Goal: Transaction & Acquisition: Purchase product/service

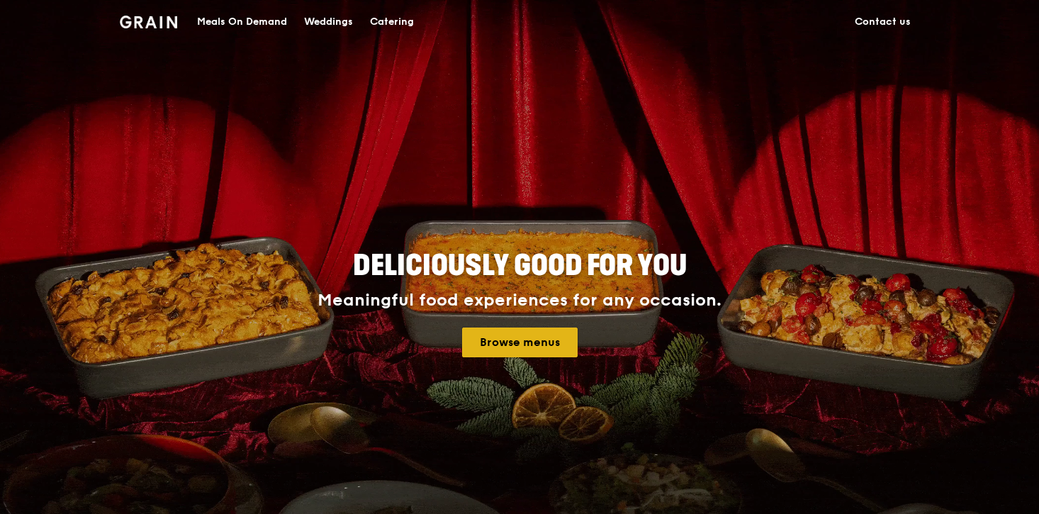
click at [557, 337] on link "Browse menus" at bounding box center [520, 342] width 116 height 30
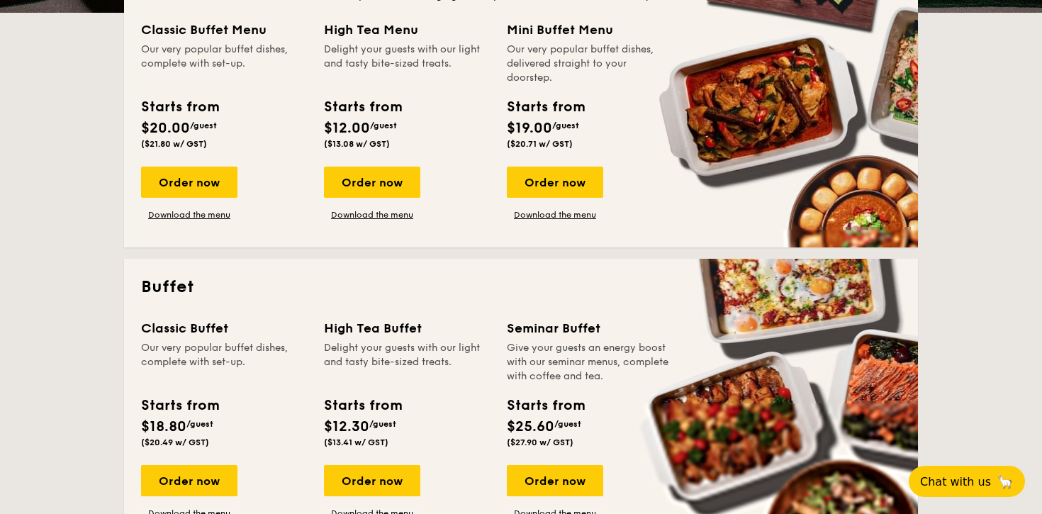
scroll to position [386, 0]
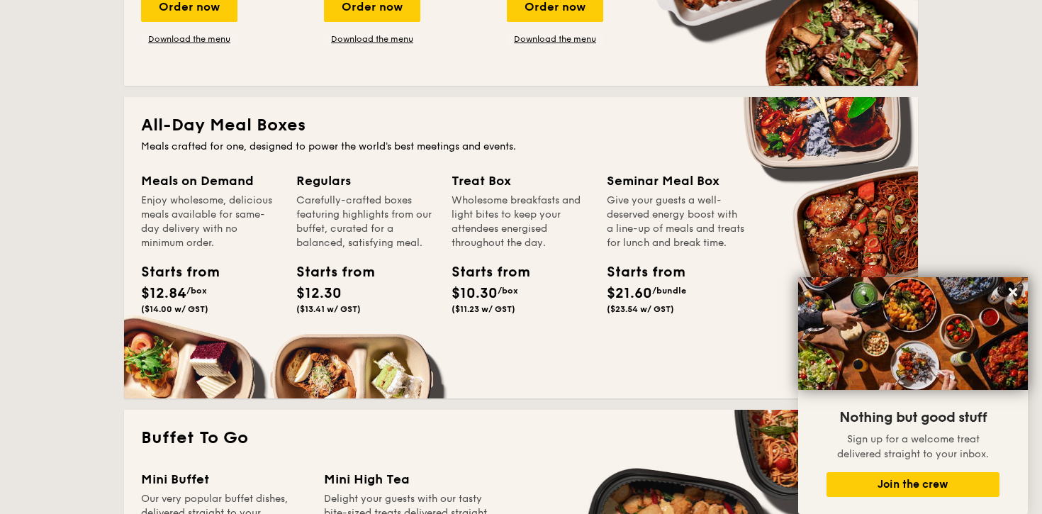
scroll to position [857, 0]
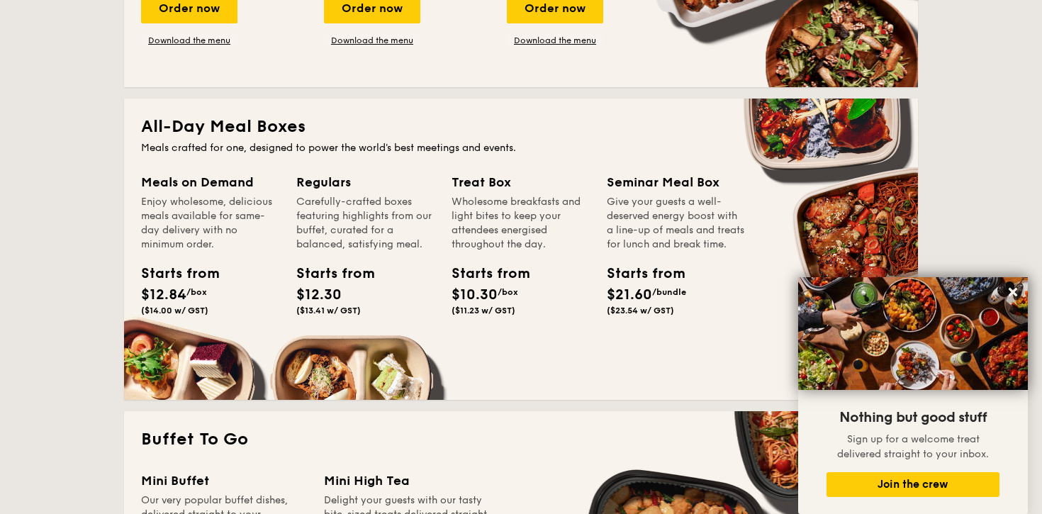
click at [370, 257] on div "Regulars Carefully-crafted boxes featuring highlights from our buffet, curated …" at bounding box center [365, 246] width 138 height 149
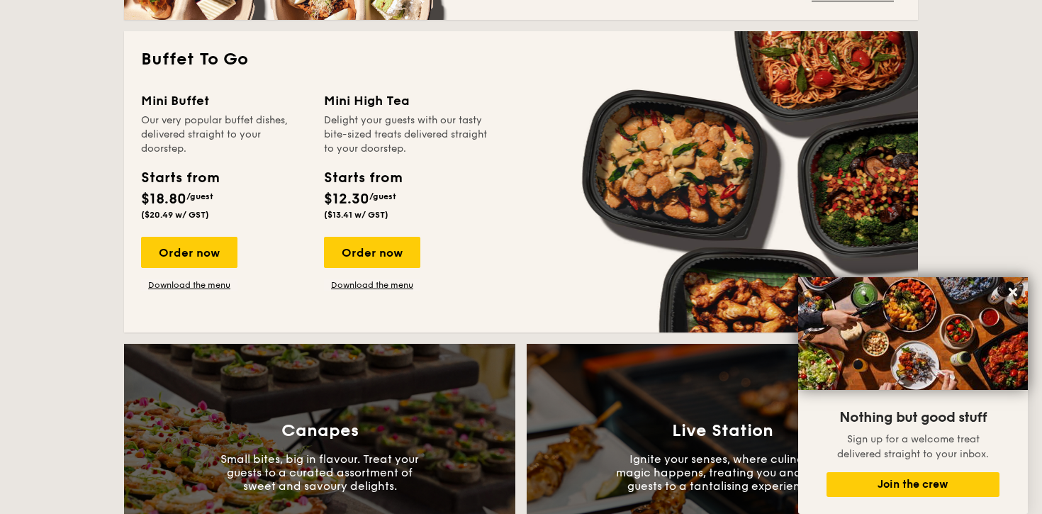
scroll to position [0, 0]
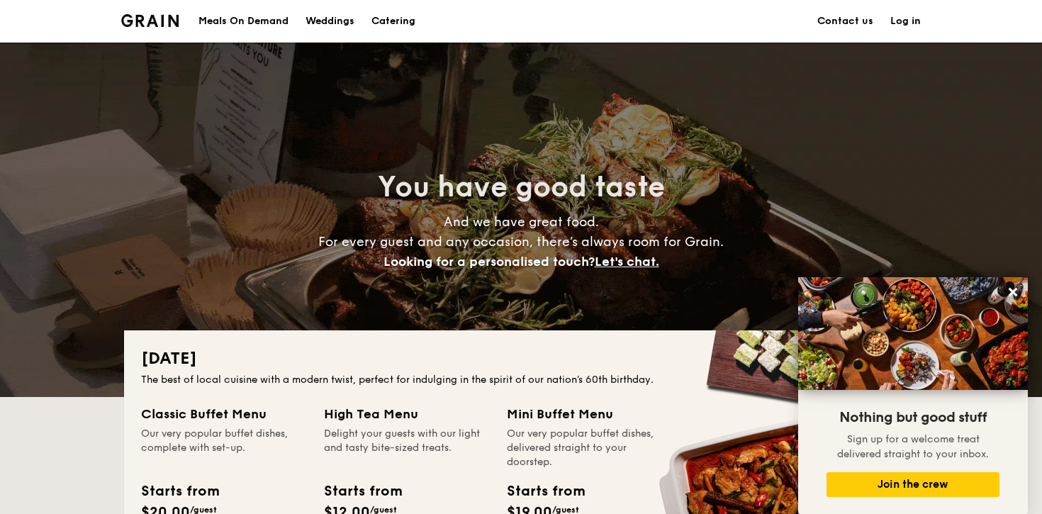
click at [271, 20] on div "Meals On Demand" at bounding box center [243, 21] width 90 height 43
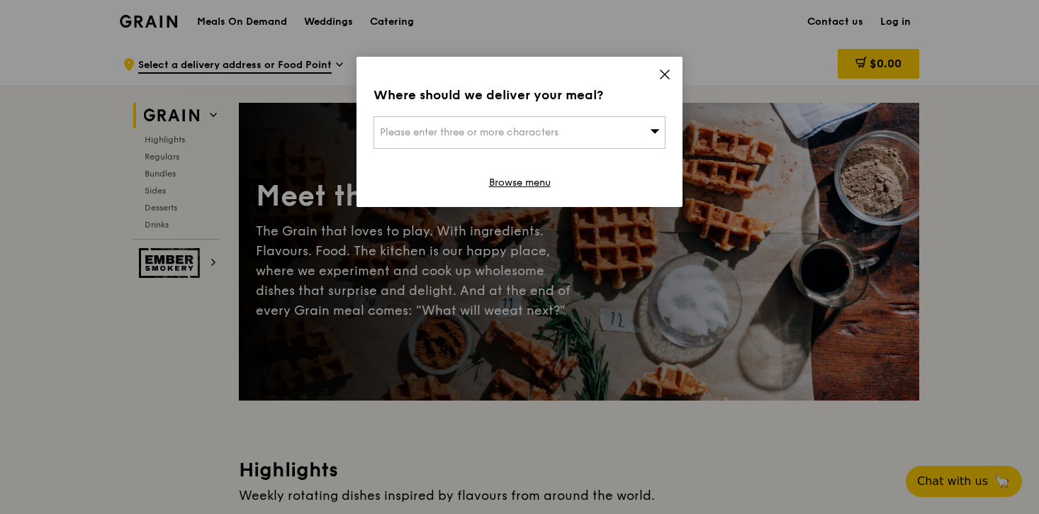
click at [505, 145] on div "Please enter three or more characters" at bounding box center [519, 132] width 292 height 33
click at [644, 137] on input "search" at bounding box center [519, 132] width 291 height 31
